Goal: Task Accomplishment & Management: Use online tool/utility

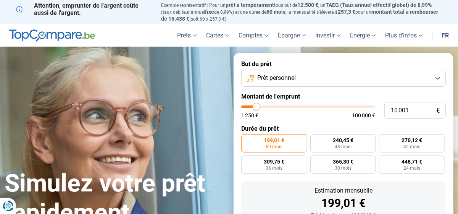
click at [297, 76] on button "Prêt personnel" at bounding box center [343, 78] width 205 height 17
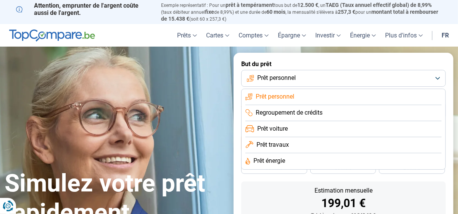
click at [270, 144] on span "Prêt travaux" at bounding box center [272, 144] width 32 height 8
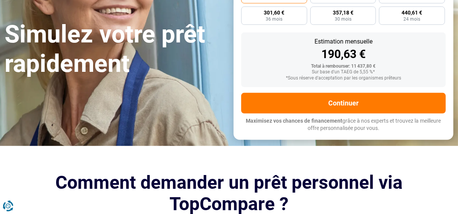
scroll to position [143, 0]
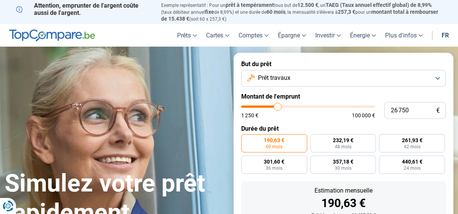
type input "26 500"
type input "26500"
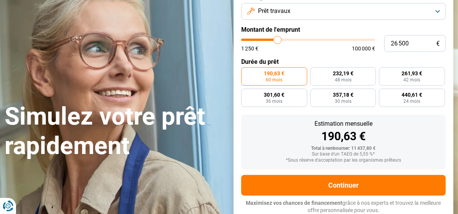
type input "26 250"
type input "26250"
type input "26 000"
type input "26000"
type input "25 750"
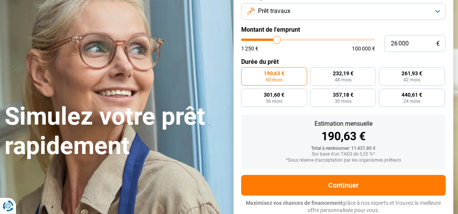
type input "25750"
type input "25 500"
type input "25500"
type input "25 250"
type input "25250"
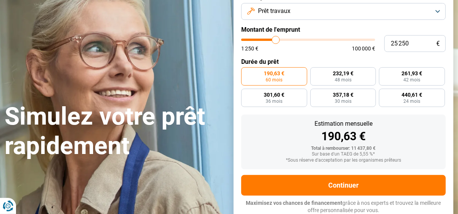
type input "25 000"
type input "25000"
type input "24 750"
type input "24750"
type input "24 500"
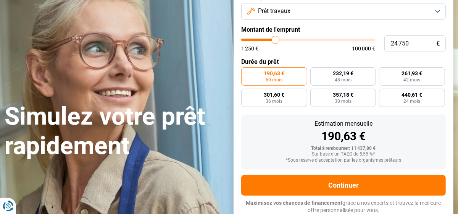
type input "24500"
type input "24 250"
type input "24250"
type input "24 000"
type input "24000"
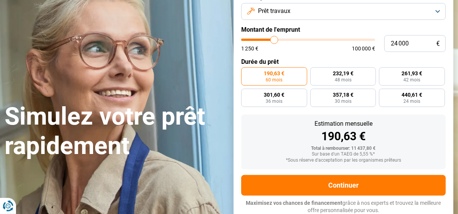
type input "23 750"
type input "23750"
type input "23 500"
type input "23500"
type input "23 250"
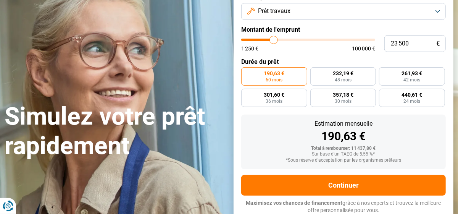
type input "23250"
type input "22 750"
type input "22750"
type input "22 500"
type input "22500"
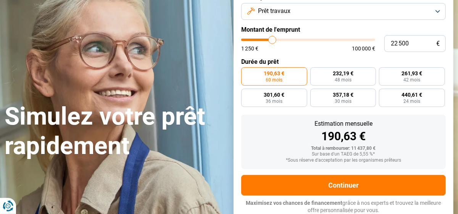
type input "22 250"
type input "22250"
type input "22 000"
type input "22000"
type input "21 750"
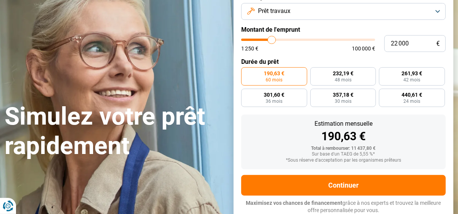
type input "21750"
type input "21 500"
type input "21500"
type input "21 250"
type input "21250"
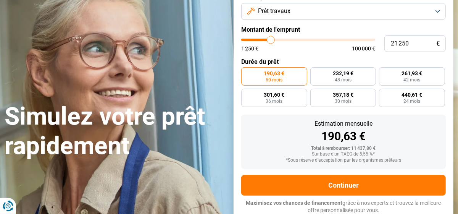
type input "21 000"
type input "21000"
type input "20 750"
type input "20750"
type input "20 500"
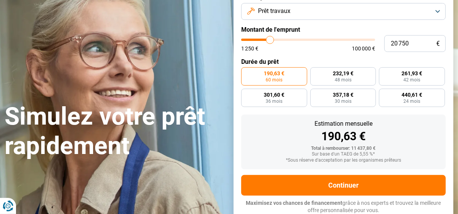
type input "20500"
type input "20 250"
type input "20250"
type input "20 000"
type input "20000"
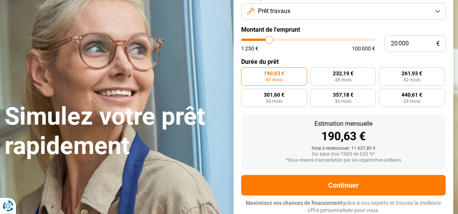
type input "19 750"
type input "19750"
type input "19 500"
type input "19500"
type input "19 250"
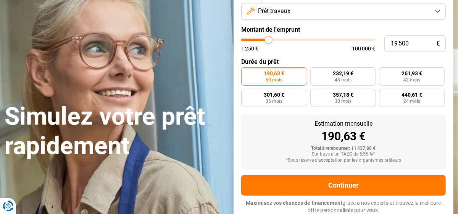
type input "19250"
type input "19 000"
type input "19000"
type input "18 750"
type input "18750"
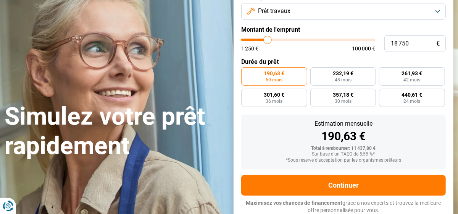
type input "18 500"
type input "18500"
type input "18 250"
type input "18250"
type input "18 000"
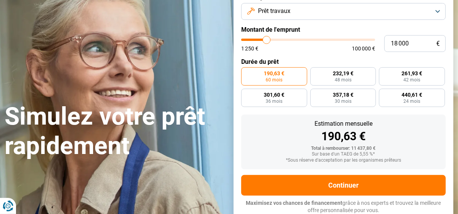
type input "18000"
click at [267, 39] on input "range" at bounding box center [308, 40] width 134 height 2
radio input "false"
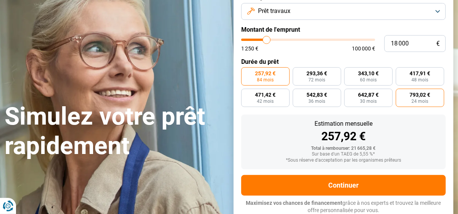
click at [416, 95] on span "793,02 €" at bounding box center [419, 94] width 21 height 5
click at [401, 93] on input "793,02 € 24 mois" at bounding box center [398, 91] width 5 height 5
radio input "true"
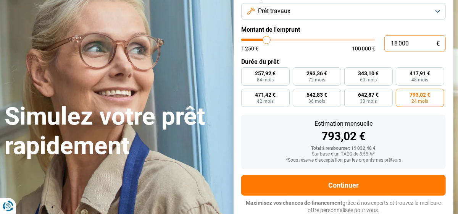
click at [393, 44] on input "18 000" at bounding box center [414, 43] width 61 height 17
type input "12 000"
type input "12000"
type input "12 000"
radio input "true"
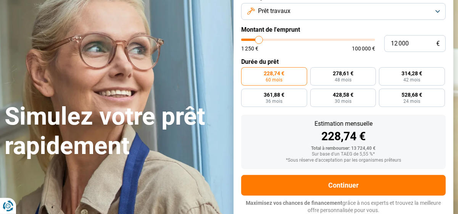
click at [398, 131] on div "228,74 €" at bounding box center [343, 136] width 192 height 11
click at [395, 42] on input "12 000" at bounding box center [414, 43] width 61 height 17
type input "10 000"
type input "10000"
type input "10 000"
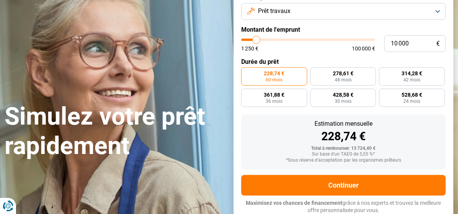
radio input "true"
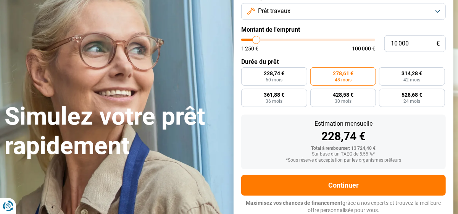
click at [412, 127] on div "Estimation mensuelle 228,74 €" at bounding box center [343, 131] width 192 height 21
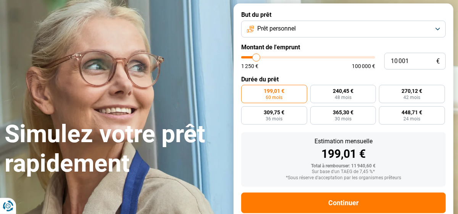
scroll to position [38, 0]
